Goal: Information Seeking & Learning: Learn about a topic

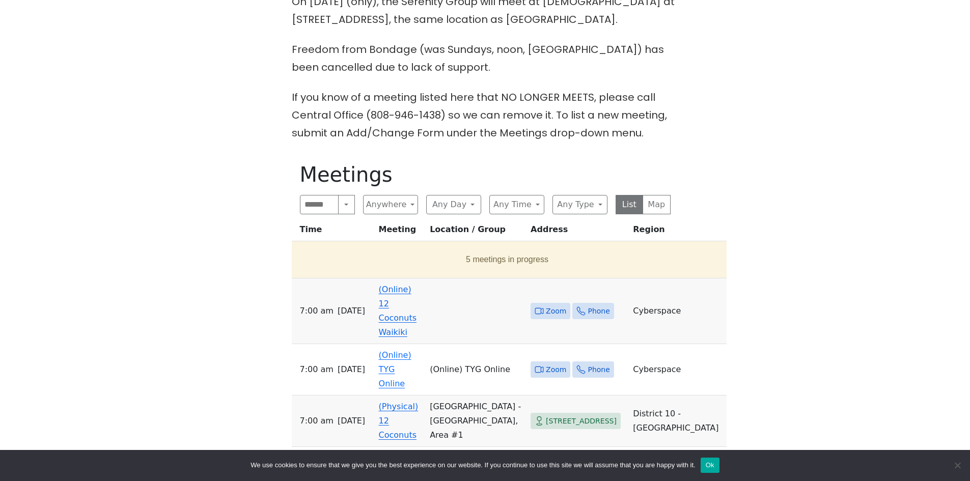
scroll to position [357, 0]
click at [406, 315] on link "(Online) 12 Coconuts Waikiki" at bounding box center [398, 310] width 38 height 52
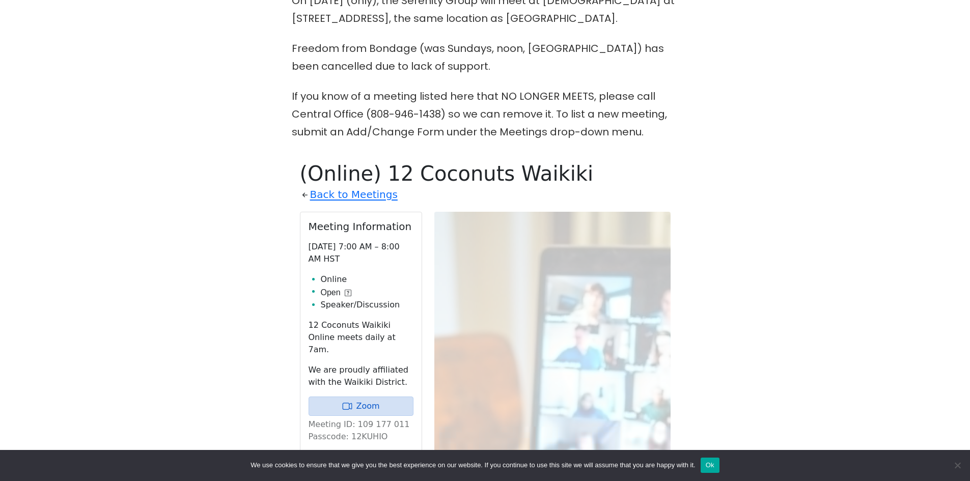
scroll to position [510, 0]
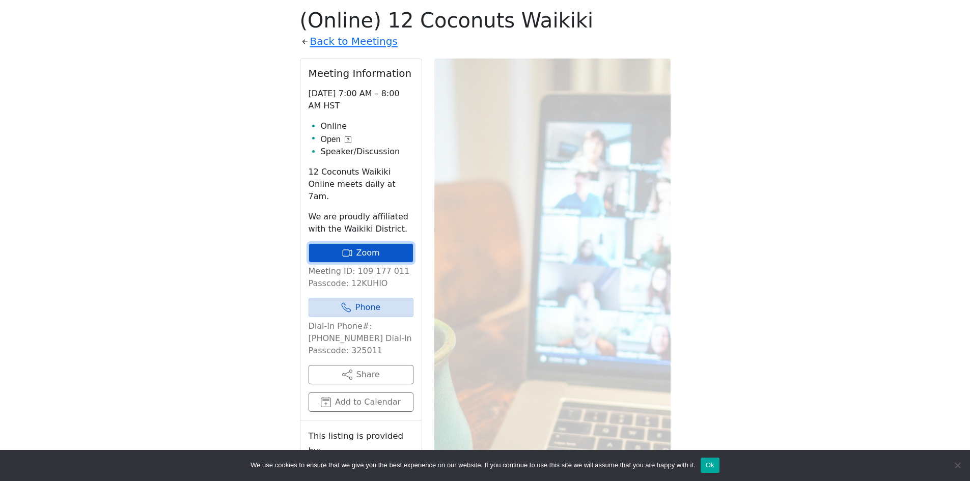
click at [363, 246] on link "Zoom" at bounding box center [361, 253] width 105 height 19
